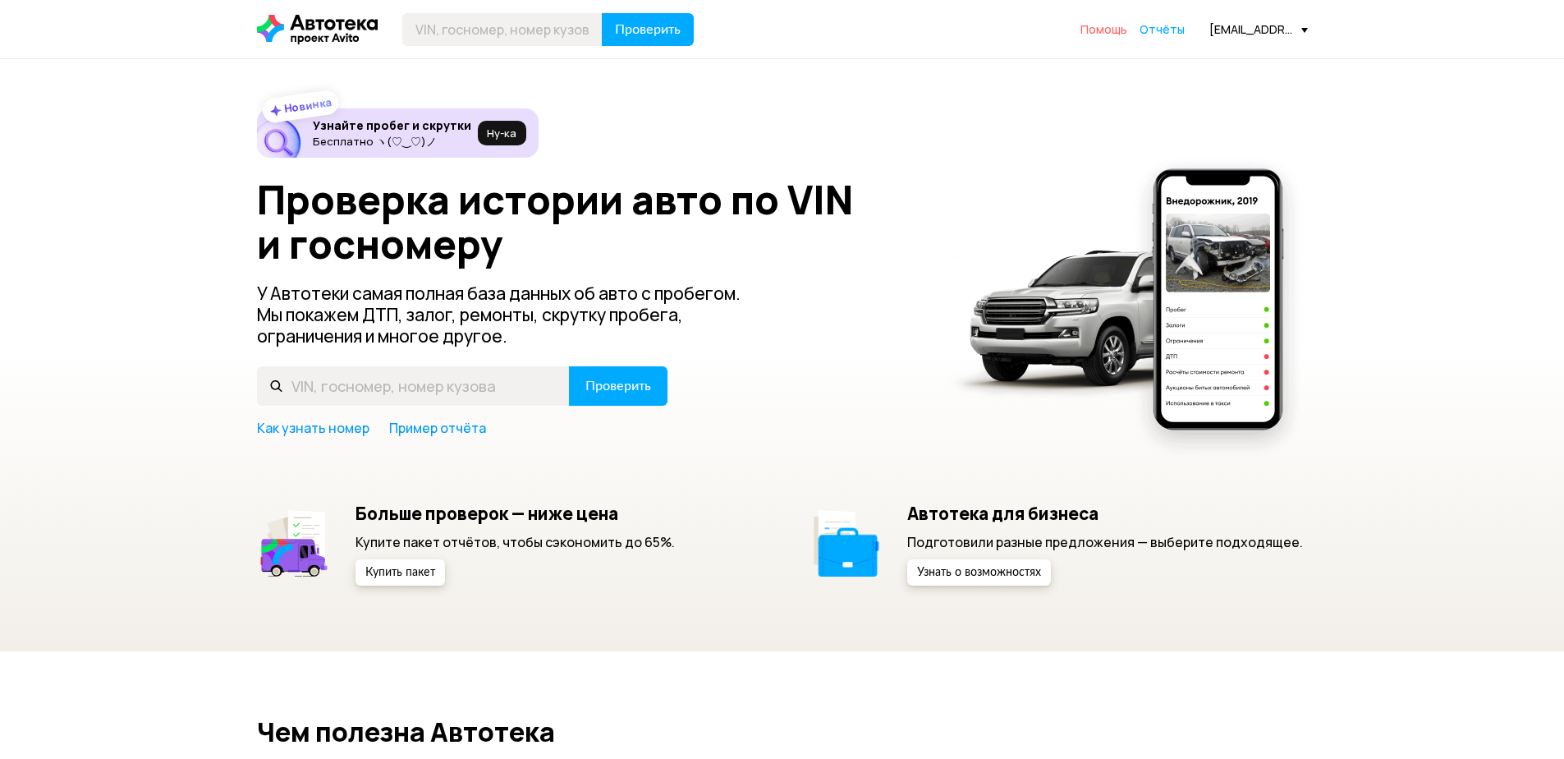
click at [1116, 34] on span "Помощь" at bounding box center [1103, 29] width 47 height 16
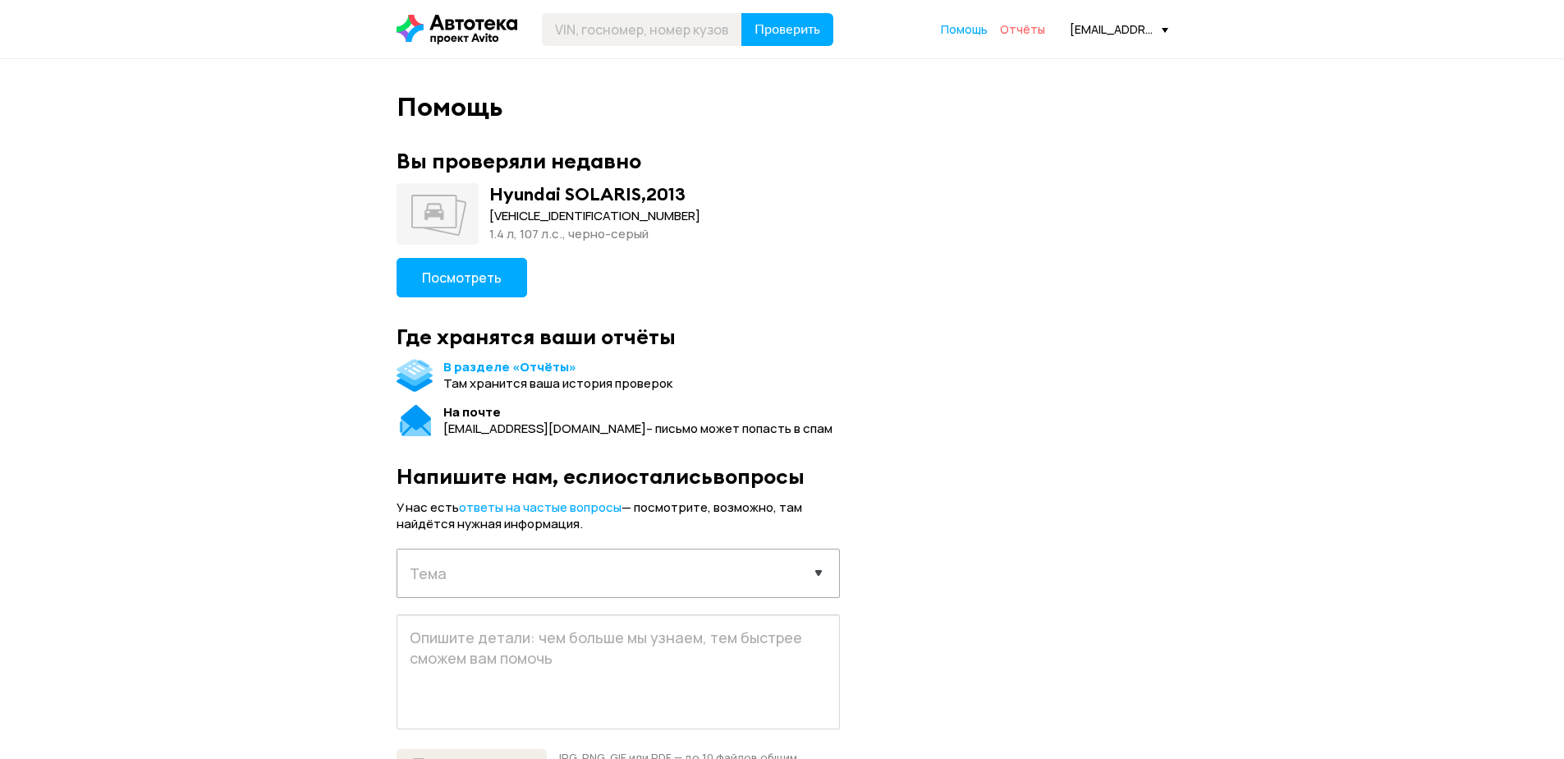
click at [1029, 28] on span "Отчёты" at bounding box center [1022, 29] width 45 height 16
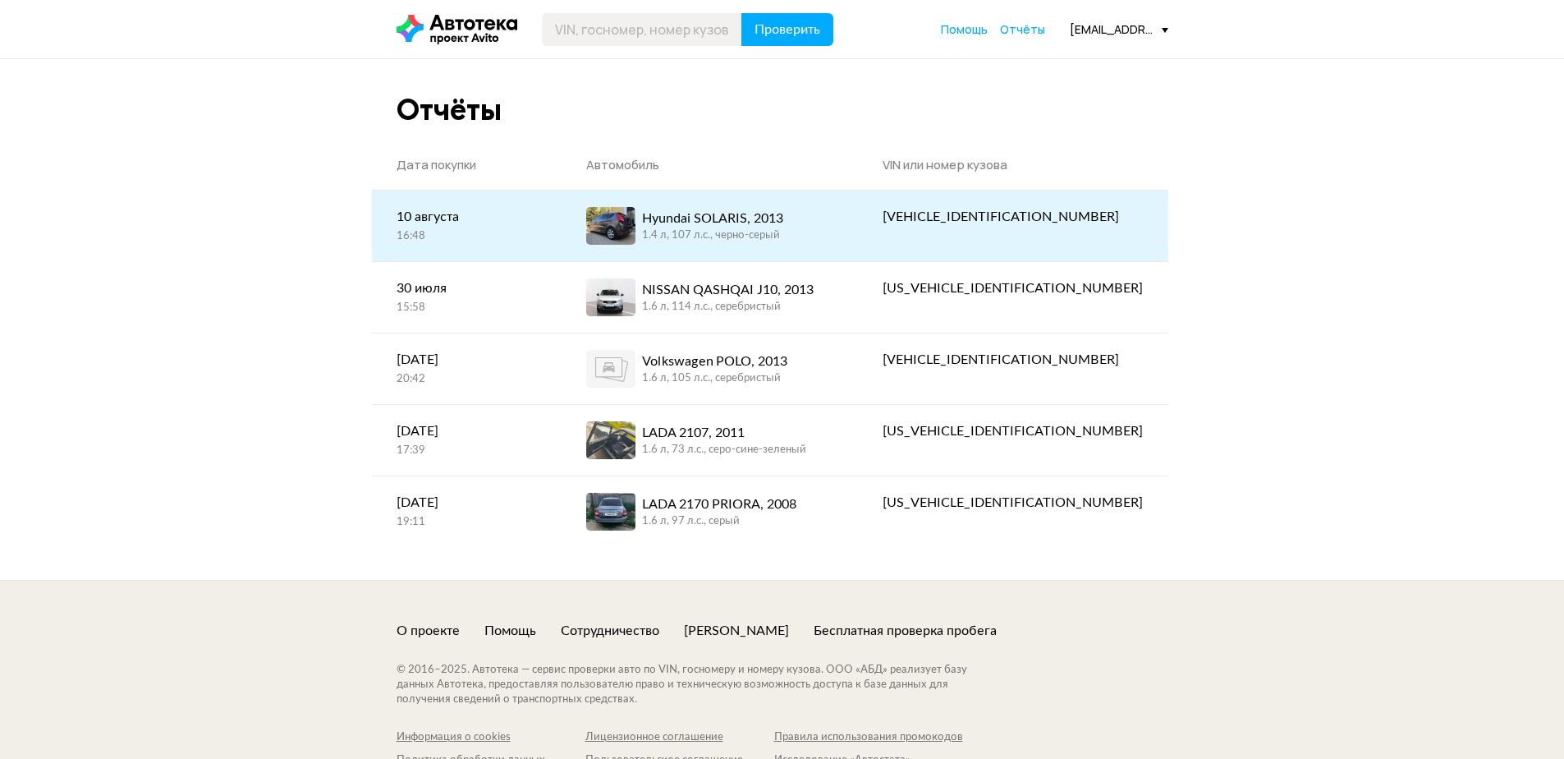
click at [732, 225] on div "Hyundai SOLARIS, 2013" at bounding box center [712, 219] width 141 height 20
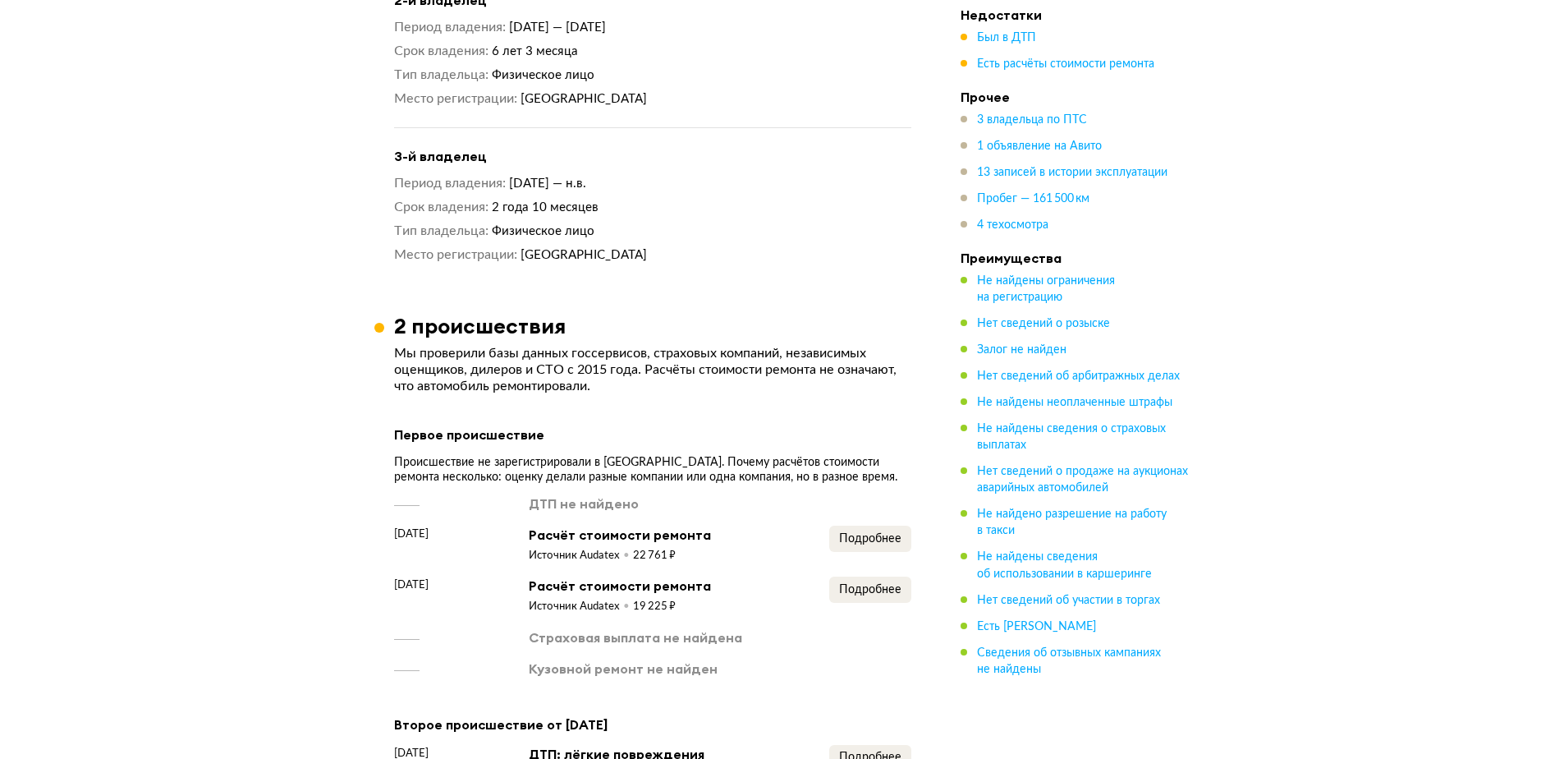
scroll to position [2175, 0]
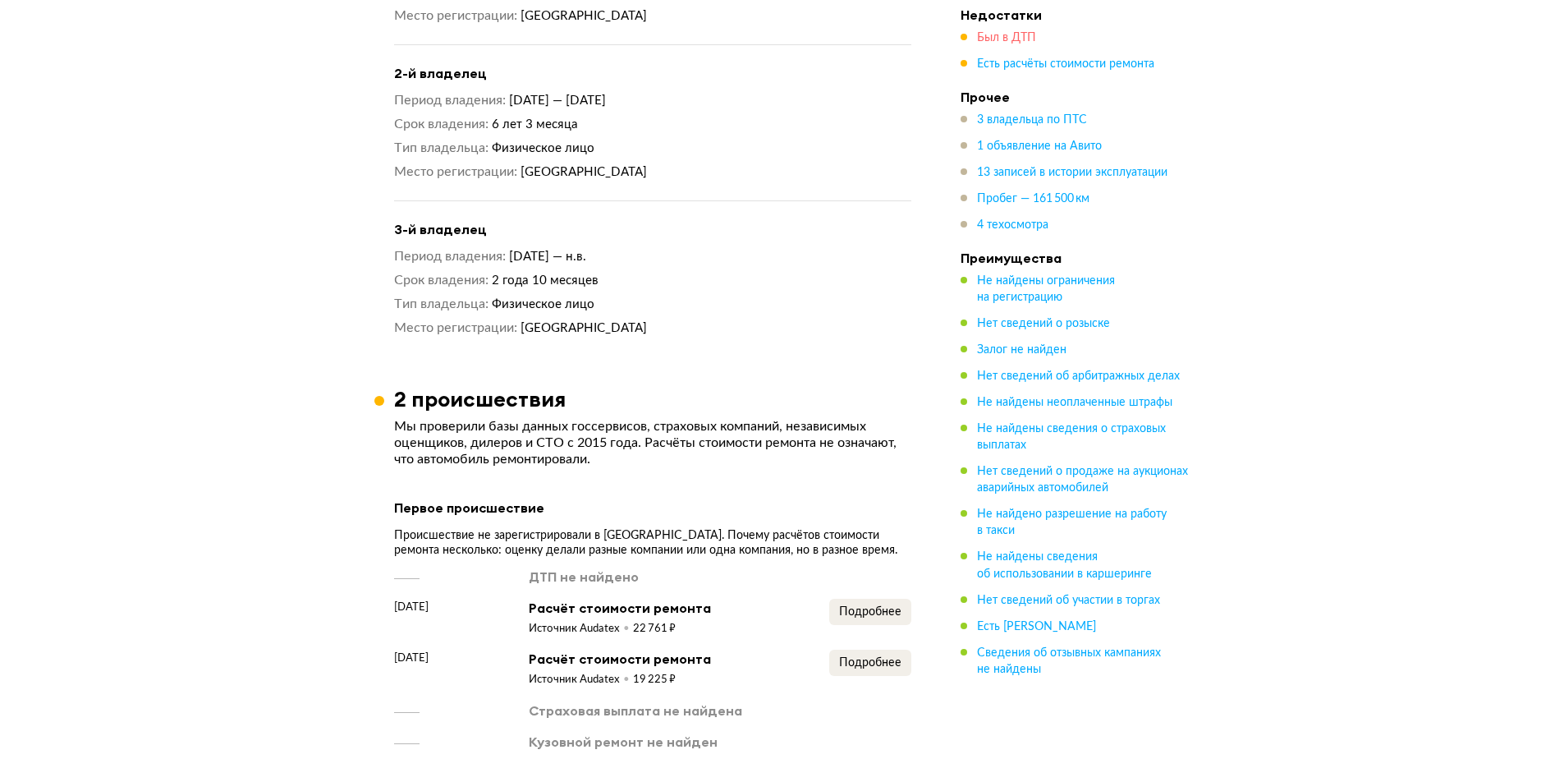
click at [1013, 37] on span "Был в ДТП" at bounding box center [1006, 37] width 59 height 11
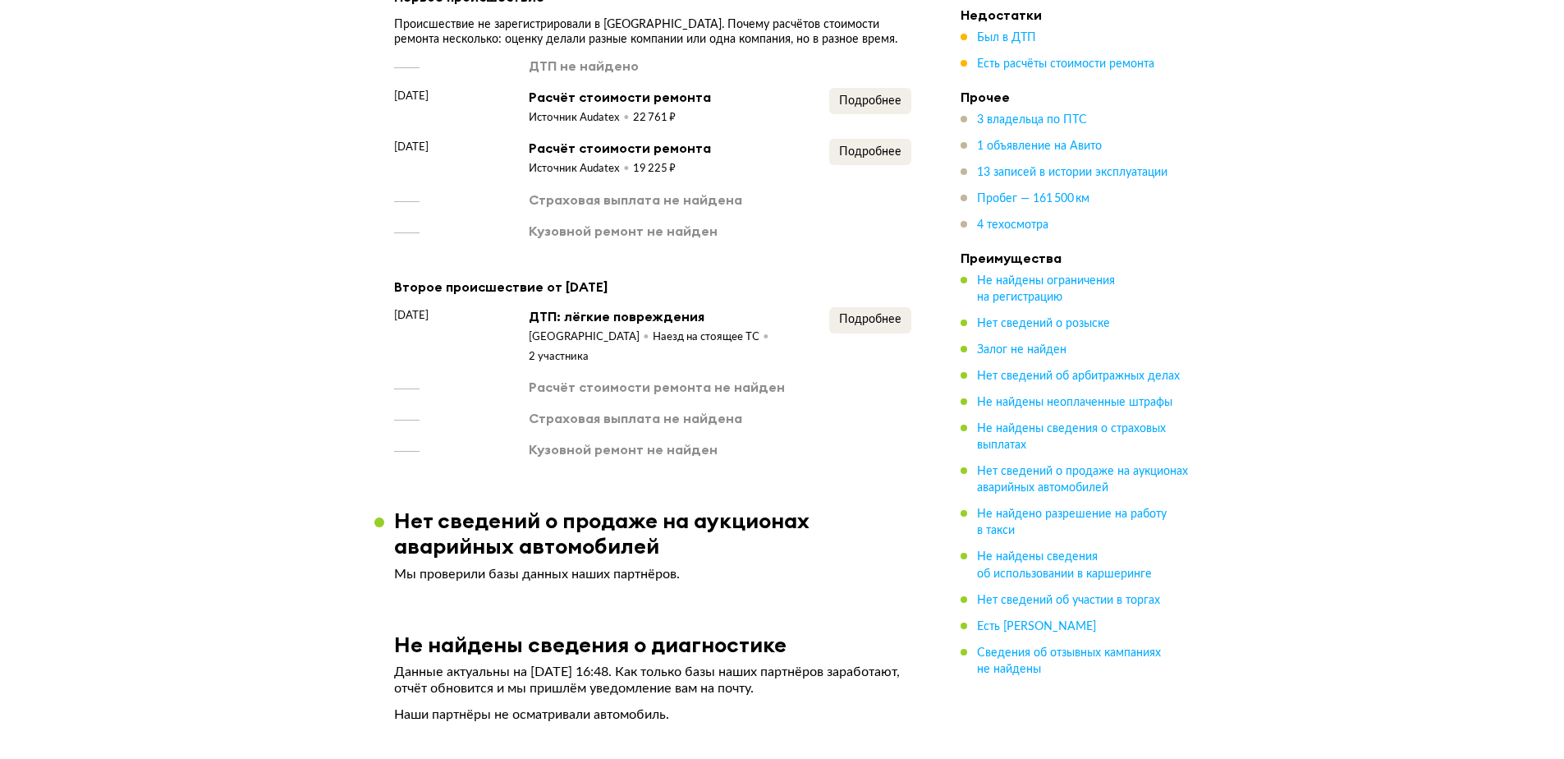
scroll to position [2529, 0]
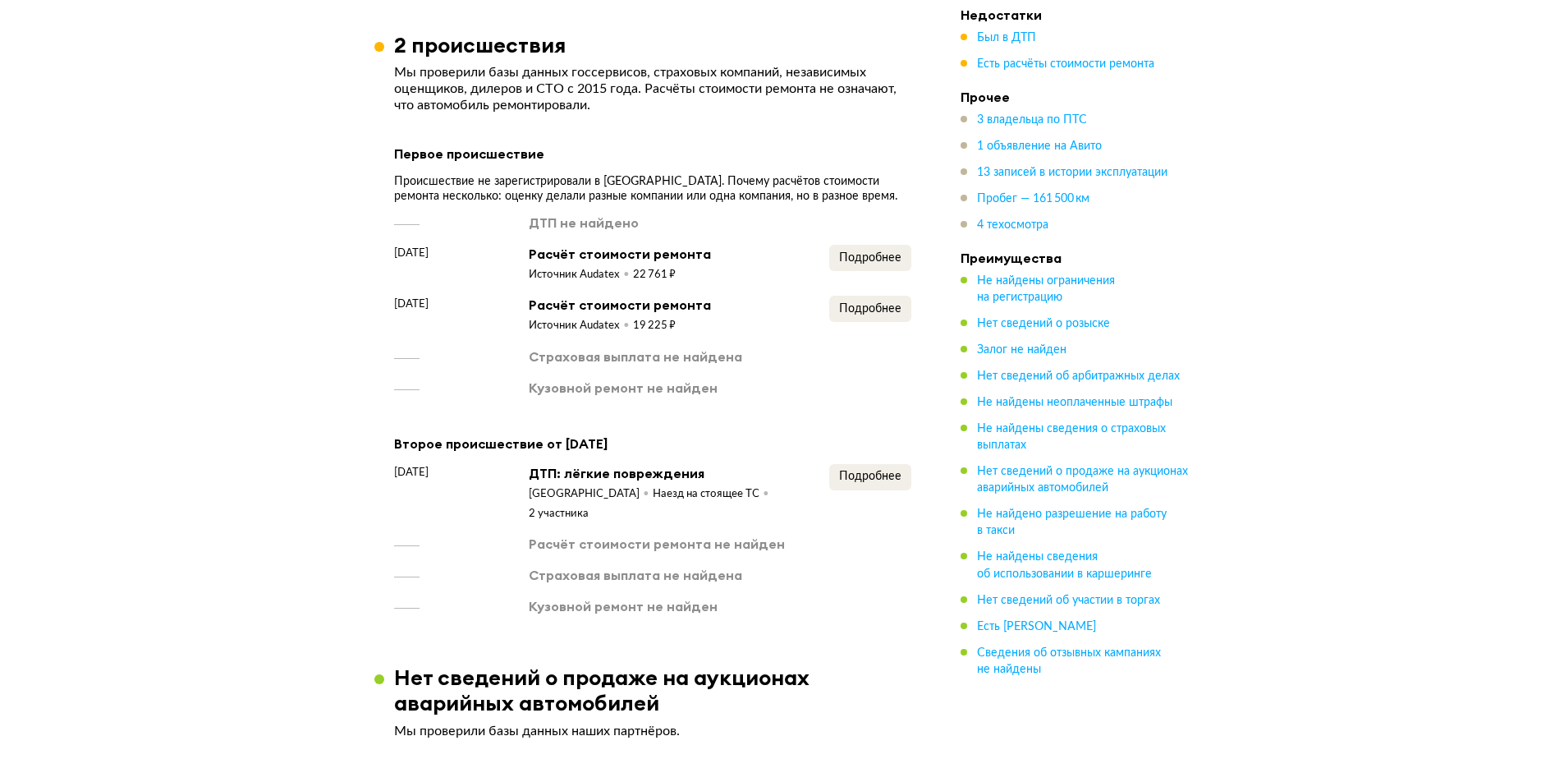
drag, startPoint x: 394, startPoint y: 227, endPoint x: 441, endPoint y: 227, distance: 46.8
click at [429, 245] on span "[DATE]" at bounding box center [411, 253] width 34 height 16
click at [429, 296] on span "[DATE]" at bounding box center [411, 304] width 34 height 16
drag, startPoint x: 391, startPoint y: 218, endPoint x: 520, endPoint y: 226, distance: 129.2
click at [520, 226] on article "2 происшествия Мы проверили базы данных госсервисов, страховых компаний, незави…" at bounding box center [652, 323] width 557 height 583
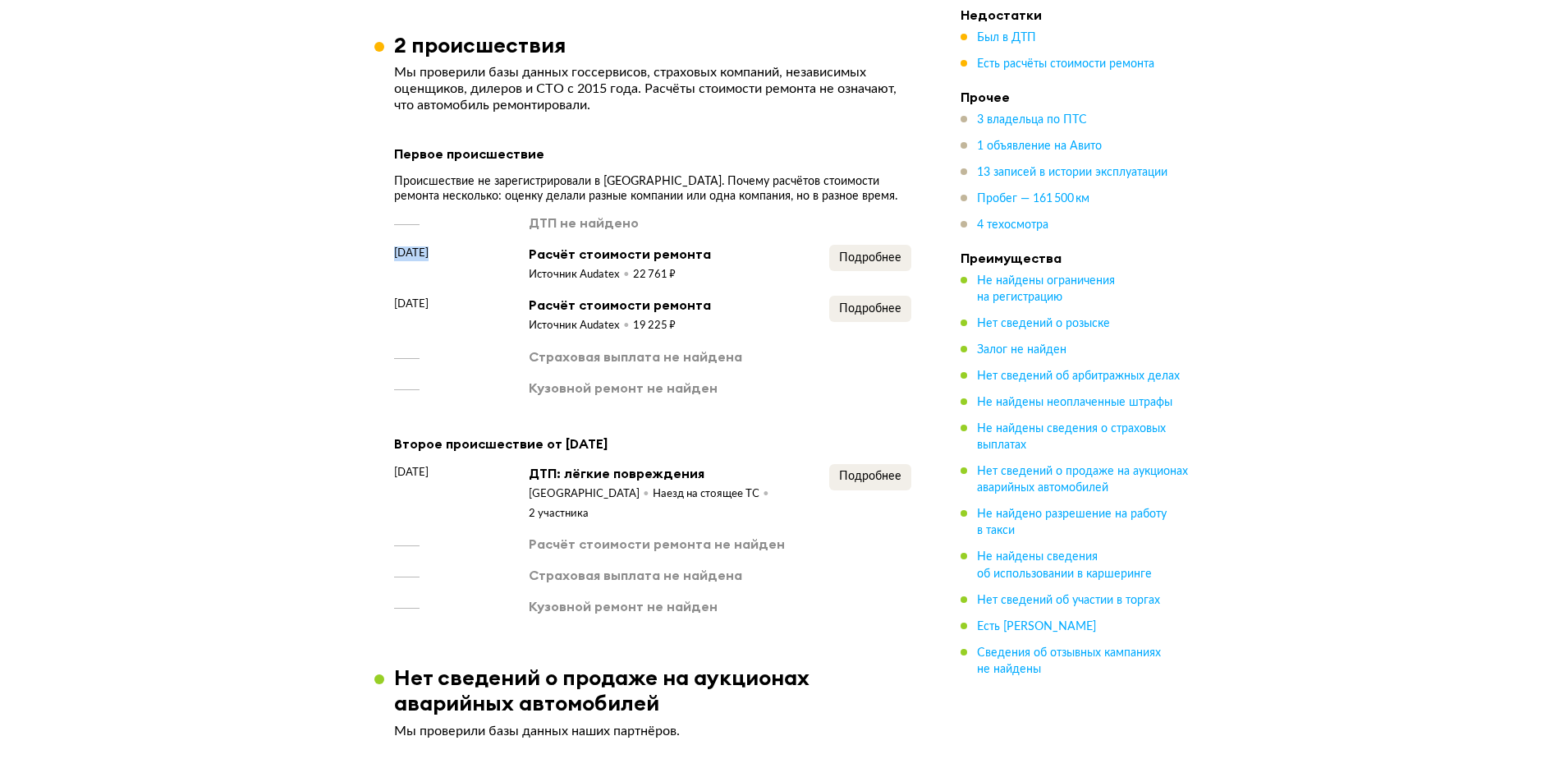
drag, startPoint x: 406, startPoint y: 274, endPoint x: 445, endPoint y: 299, distance: 46.5
click at [450, 283] on article "2 происшествия Мы проверили базы данных госсервисов, страховых компаний, незави…" at bounding box center [652, 323] width 557 height 583
click at [429, 314] on div "ДТП не найдено [DATE] Расчёт стоимости ремонта Источник Audatex 22 761 ₽ Подроб…" at bounding box center [652, 304] width 517 height 183
drag, startPoint x: 456, startPoint y: 271, endPoint x: 478, endPoint y: 277, distance: 23.1
click at [429, 296] on span "[DATE]" at bounding box center [411, 304] width 34 height 16
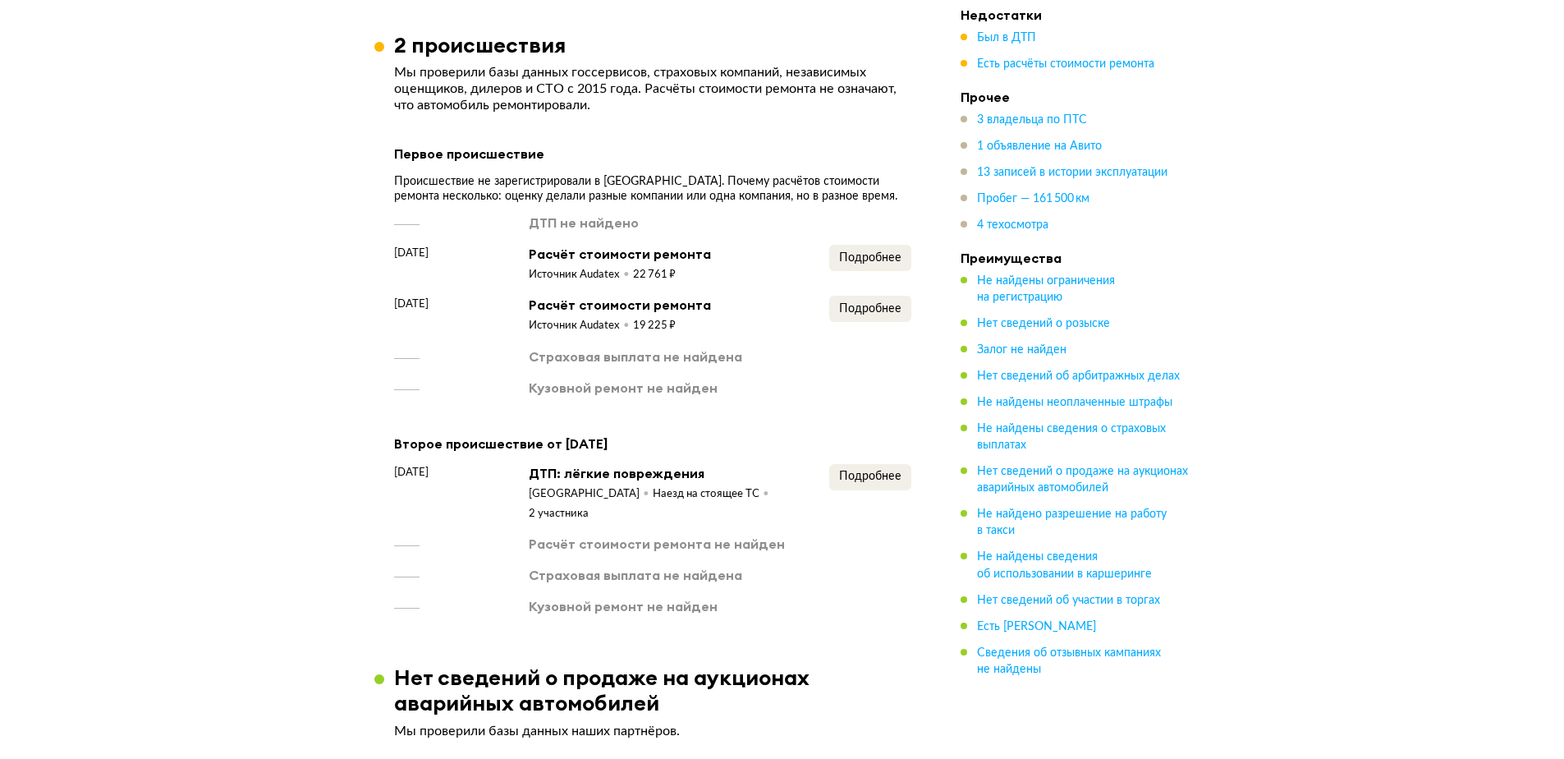
click at [453, 214] on div "ДТП не найдено [DATE] Расчёт стоимости ремонта Источник Audatex 22 761 ₽ Подроб…" at bounding box center [652, 304] width 517 height 183
drag, startPoint x: 394, startPoint y: 223, endPoint x: 420, endPoint y: 222, distance: 25.5
click at [420, 245] on span "[DATE]" at bounding box center [411, 253] width 34 height 16
click at [851, 252] on span "Подробнее" at bounding box center [870, 257] width 62 height 11
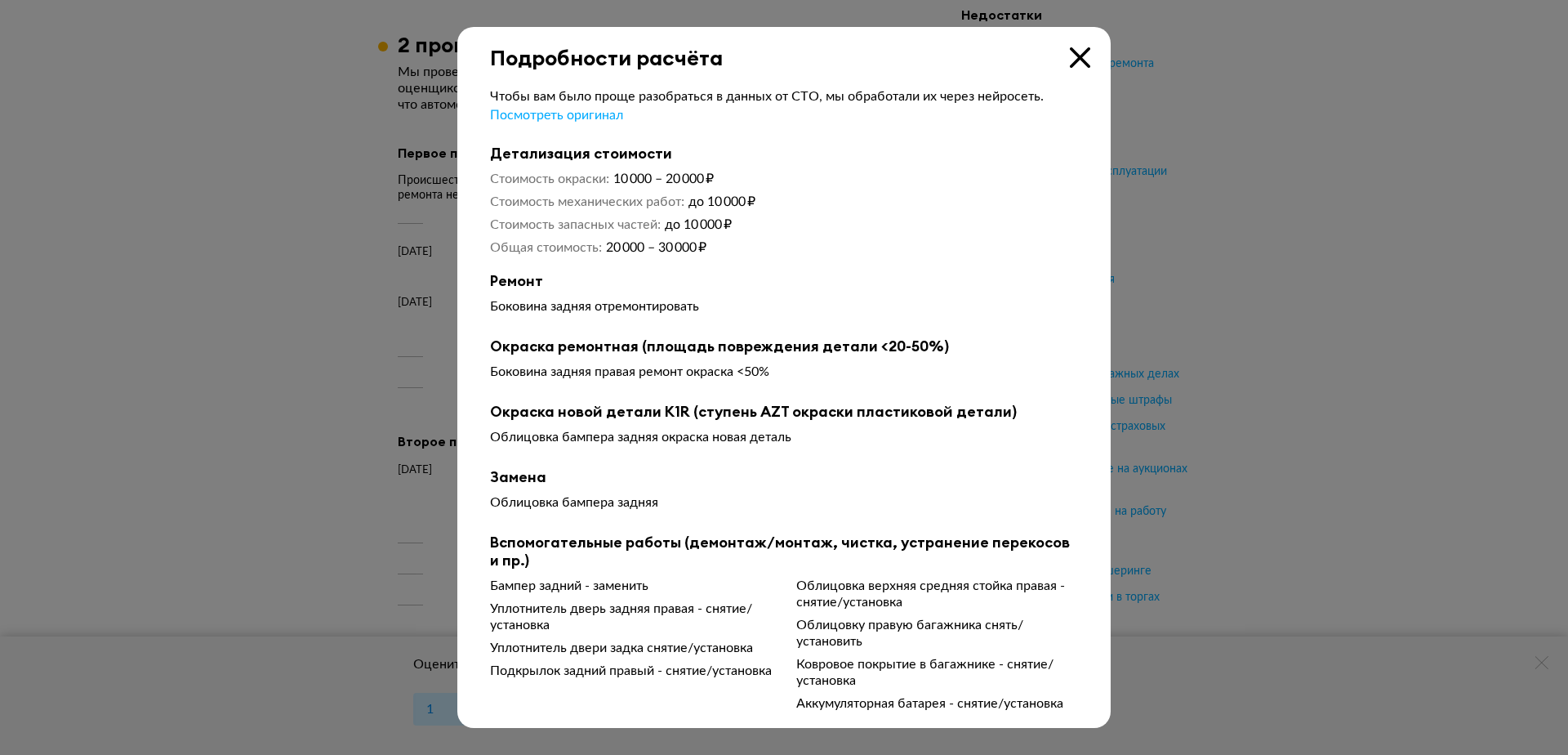
click at [1081, 53] on icon at bounding box center [1079, 58] width 21 height 21
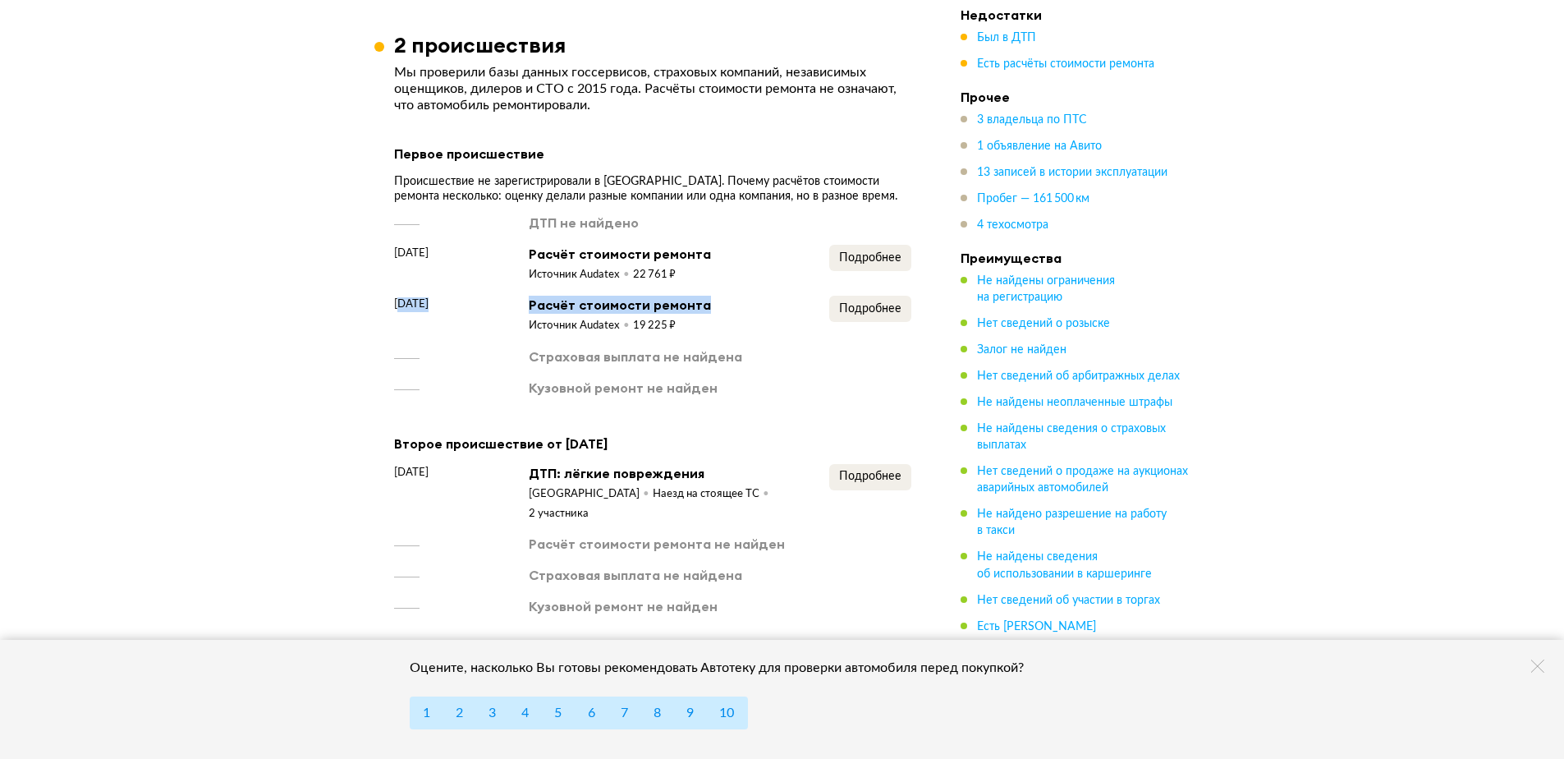
drag, startPoint x: 401, startPoint y: 268, endPoint x: 594, endPoint y: 296, distance: 194.0
click at [548, 296] on div "[DATE] Расчёт стоимости ремонта Источник Audatex 19 225 ₽ Подробнее" at bounding box center [652, 315] width 517 height 38
click at [876, 303] on span "Подробнее" at bounding box center [870, 308] width 62 height 11
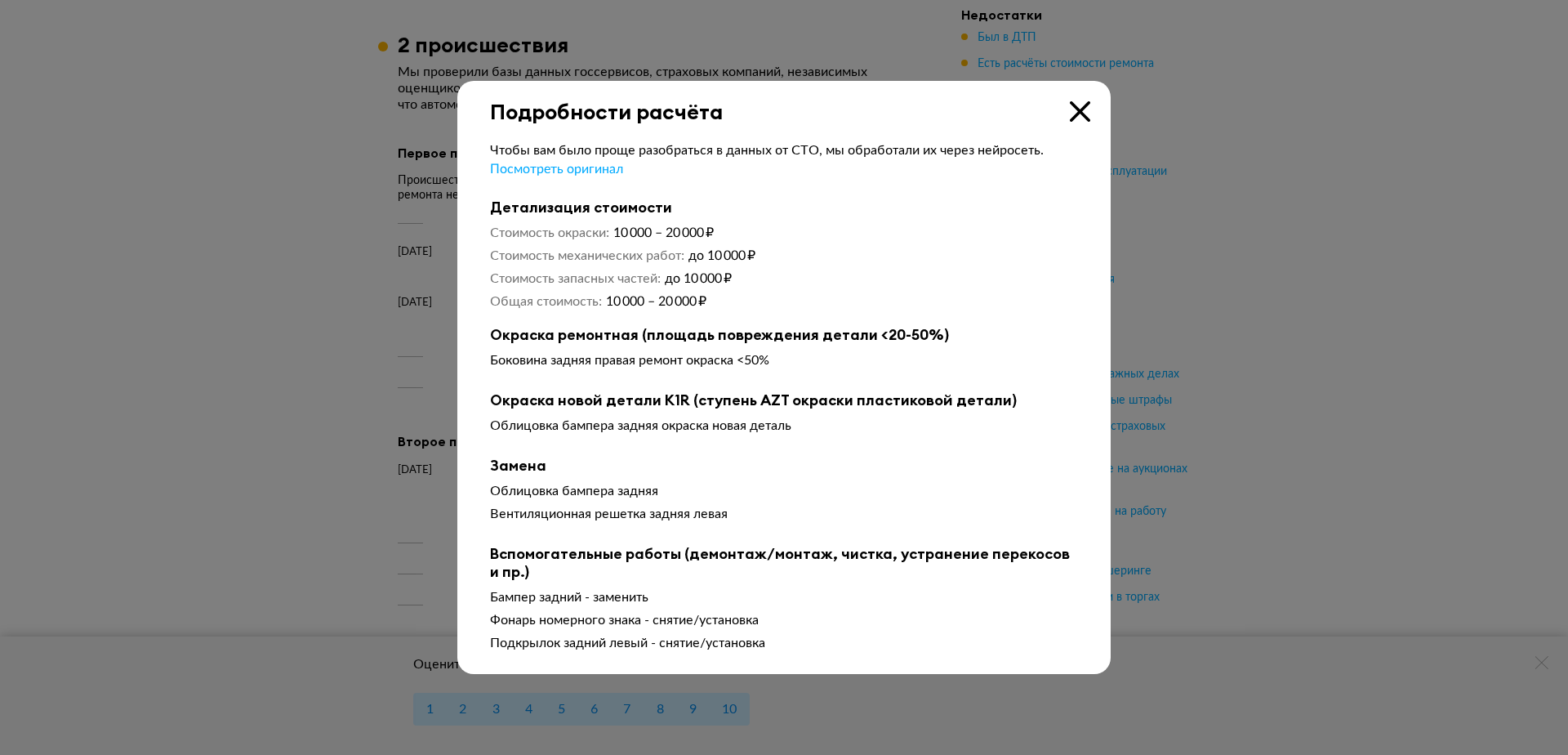
click at [671, 358] on div "Боковина задняя правая ремонт окраска <50%" at bounding box center [784, 360] width 588 height 16
drag, startPoint x: 540, startPoint y: 427, endPoint x: 723, endPoint y: 447, distance: 184.1
click at [723, 447] on div "Чтобы вам было проще разобраться в данных от СТО, мы обработали их через нейрос…" at bounding box center [784, 400] width 588 height 515
click at [708, 454] on div "Чтобы вам было проще разобраться в данных от СТО, мы обработали их через нейрос…" at bounding box center [784, 400] width 588 height 515
click at [1083, 107] on icon at bounding box center [1079, 111] width 21 height 21
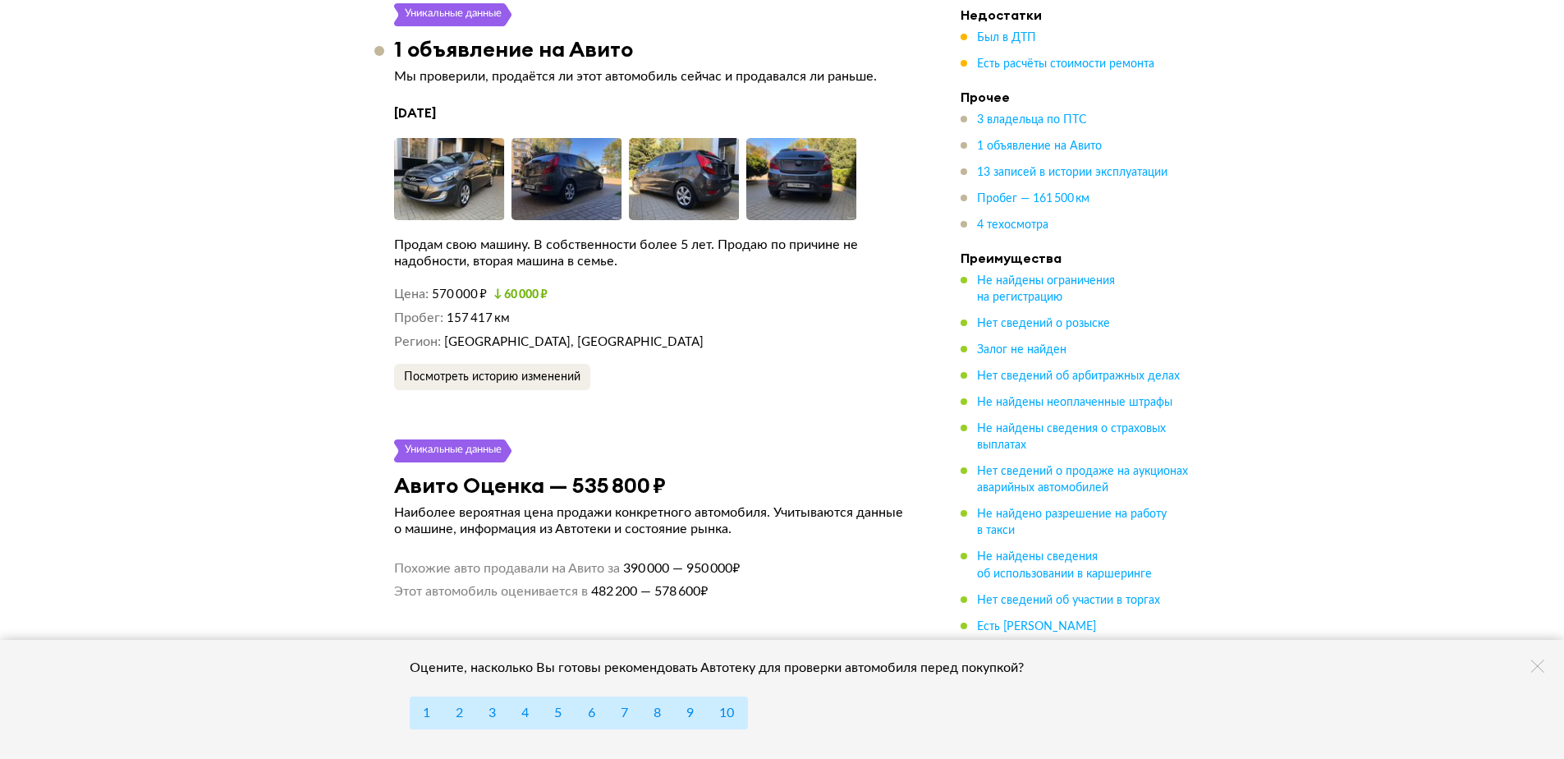
scroll to position [3992, 0]
